Goal: Information Seeking & Learning: Understand process/instructions

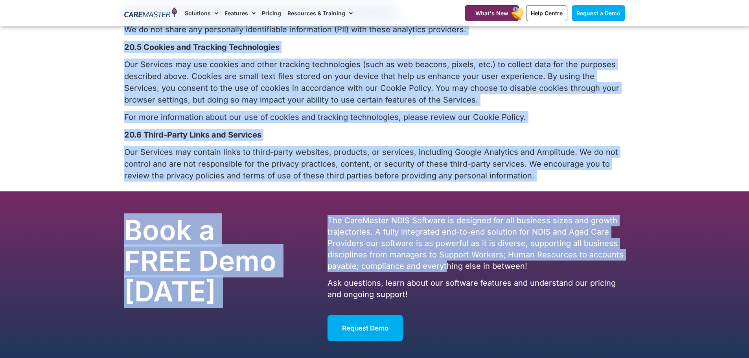
scroll to position [4090, 0]
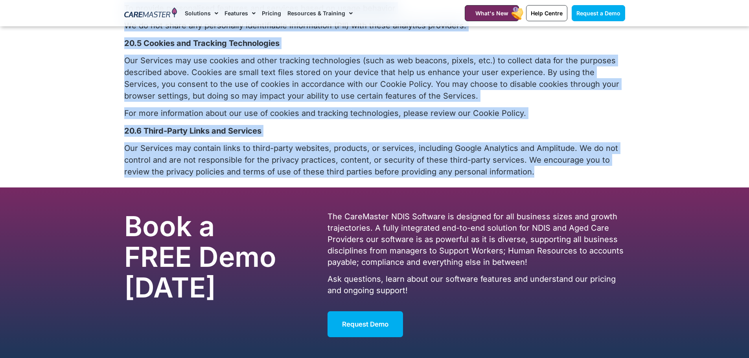
drag, startPoint x: 127, startPoint y: 48, endPoint x: 554, endPoint y: 144, distance: 437.0
copy div "Platform Terms & Conditions of Use PLATFORM TERMS & CONDITIONS OF USE RECITALS:…"
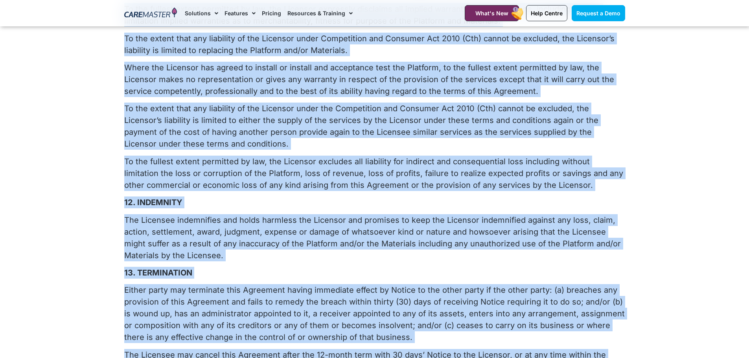
scroll to position [1573, 0]
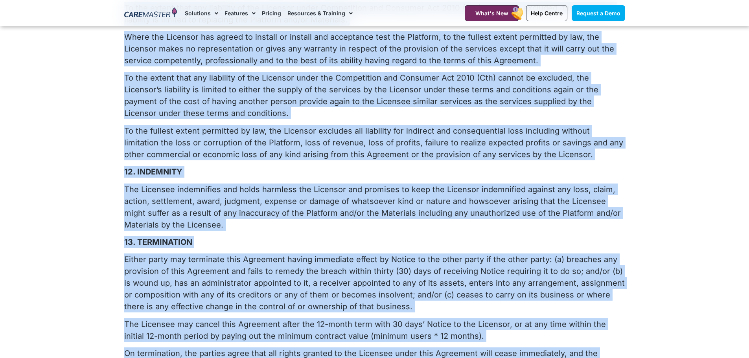
click at [242, 186] on p "The Licensee indemnifies and holds harmless the Licensor and promises to keep t…" at bounding box center [374, 207] width 501 height 47
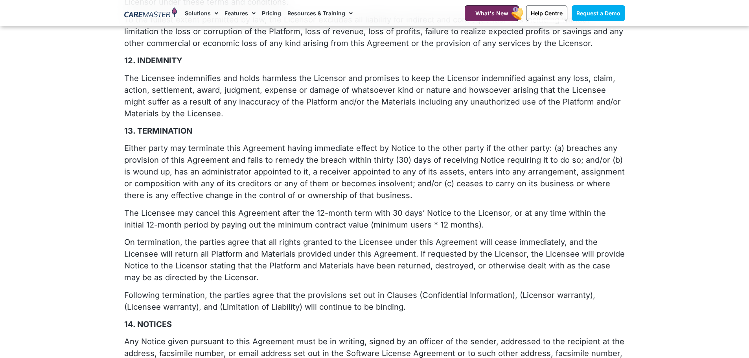
scroll to position [1691, 0]
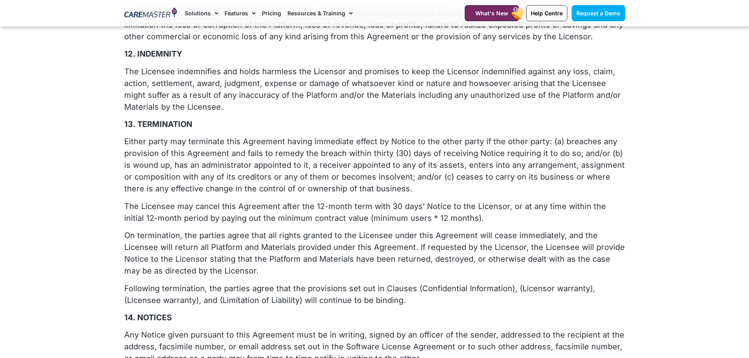
drag, startPoint x: 119, startPoint y: 182, endPoint x: 468, endPoint y: 191, distance: 349.0
copy p "The Licensee may cancel this Agreement after the 12-month term with 30 days’ No…"
click at [369, 237] on p "On termination, the parties agree that all rights granted to the Licensee under…" at bounding box center [374, 253] width 501 height 47
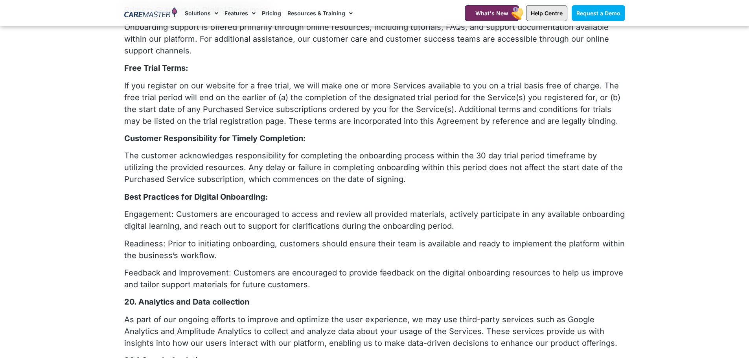
scroll to position [839, 0]
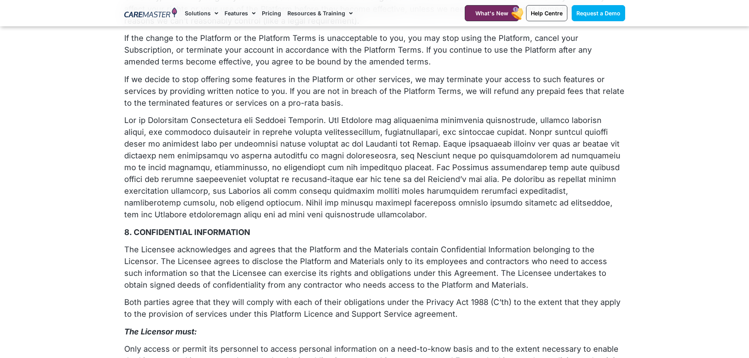
click at [365, 157] on p at bounding box center [374, 167] width 501 height 106
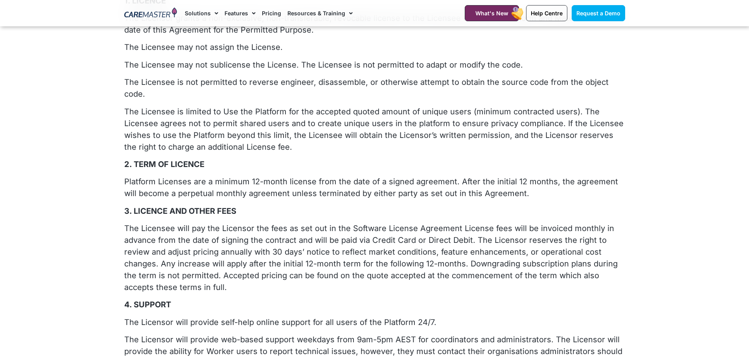
scroll to position [1707, 0]
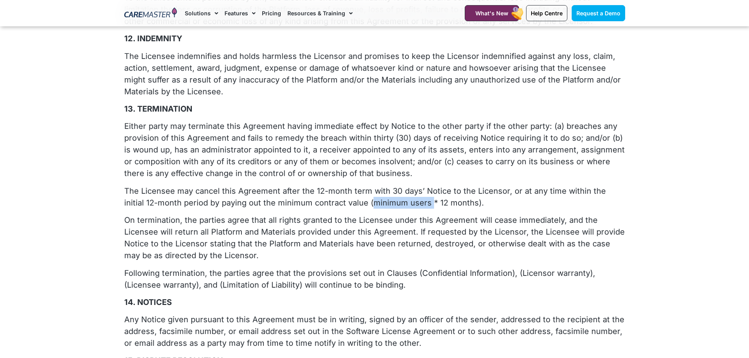
drag, startPoint x: 406, startPoint y: 181, endPoint x: 348, endPoint y: 179, distance: 57.9
click at [348, 185] on p "The Licensee may cancel this Agreement after the 12-month term with 30 days’ No…" at bounding box center [374, 197] width 501 height 24
